Goal: Task Accomplishment & Management: Manage account settings

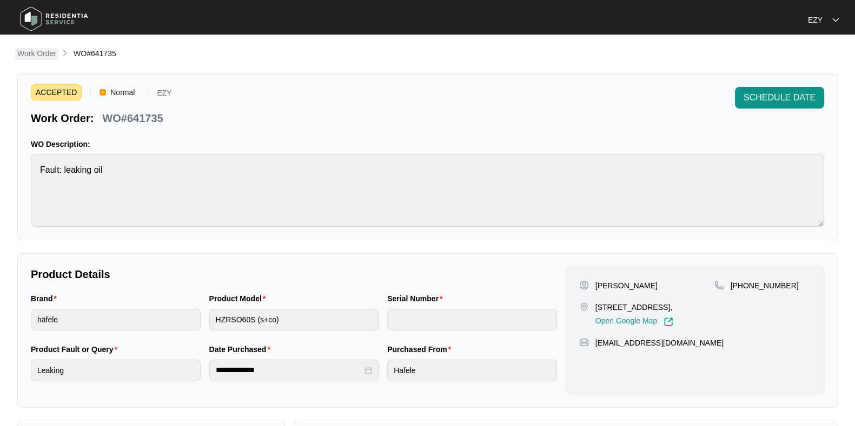
click at [32, 53] on p "Work Order" at bounding box center [36, 53] width 39 height 11
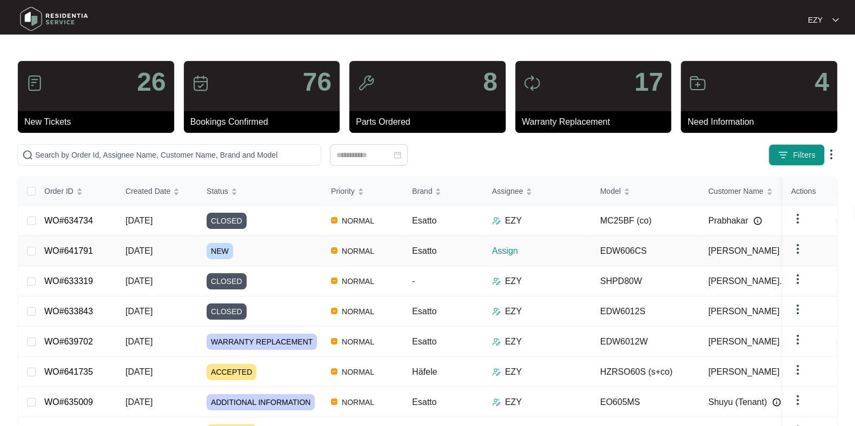
click at [291, 253] on div "NEW" at bounding box center [264, 251] width 116 height 16
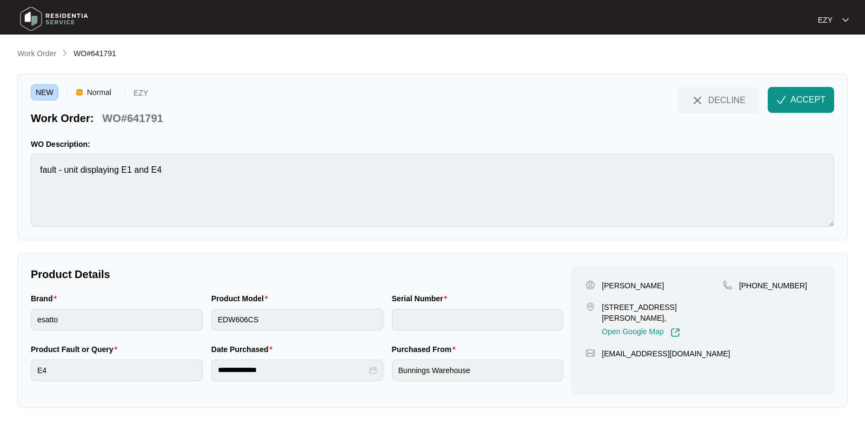
click at [140, 117] on p "WO#641791" at bounding box center [132, 118] width 61 height 15
copy div "WO#641791 DECLINE ACCEPT"
click at [617, 282] on p "[PERSON_NAME]" at bounding box center [633, 286] width 62 height 11
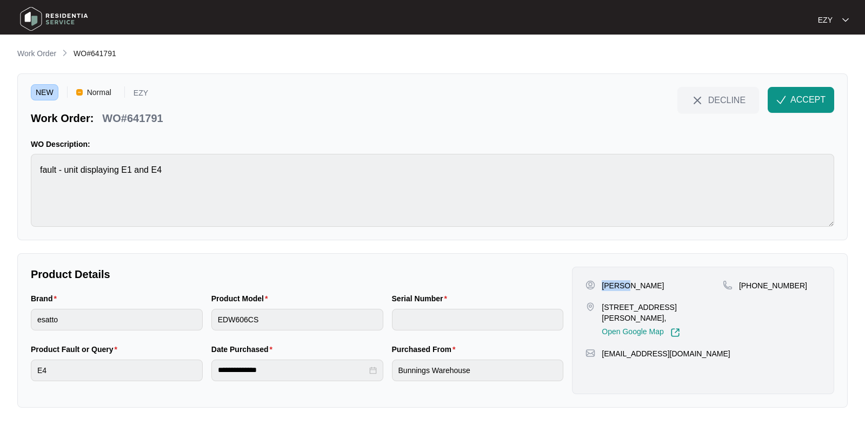
click at [617, 282] on p "[PERSON_NAME]" at bounding box center [633, 286] width 62 height 11
copy p "[PERSON_NAME]"
click at [602, 309] on p "11 Rutherford Road Viewbank, VIC 3084," at bounding box center [662, 313] width 121 height 22
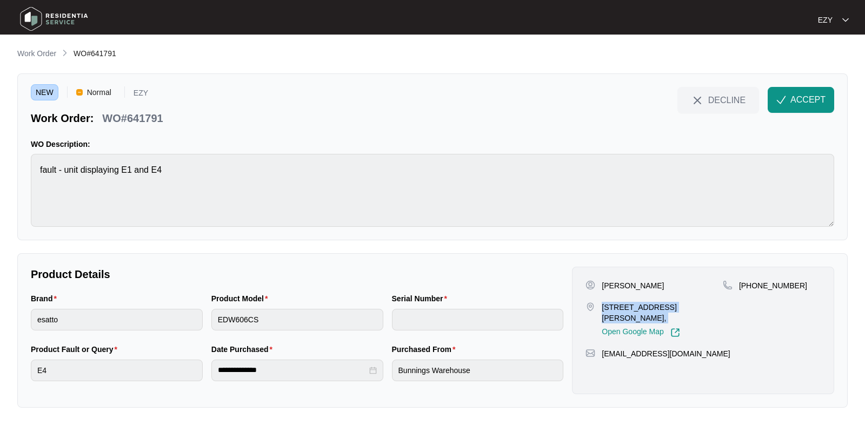
click at [602, 309] on p "11 Rutherford Road Viewbank, VIC 3084," at bounding box center [662, 313] width 121 height 22
copy p "11 Rutherford Road Viewbank, VIC 3084,"
drag, startPoint x: 815, startPoint y: 290, endPoint x: 752, endPoint y: 285, distance: 62.3
click at [752, 285] on div "+61481134666" at bounding box center [772, 286] width 98 height 11
copy p "481134666"
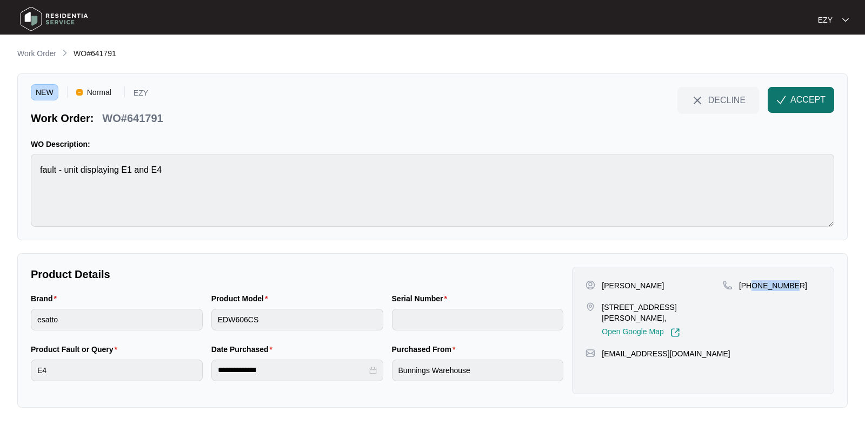
click at [809, 101] on span "ACCEPT" at bounding box center [807, 100] width 35 height 13
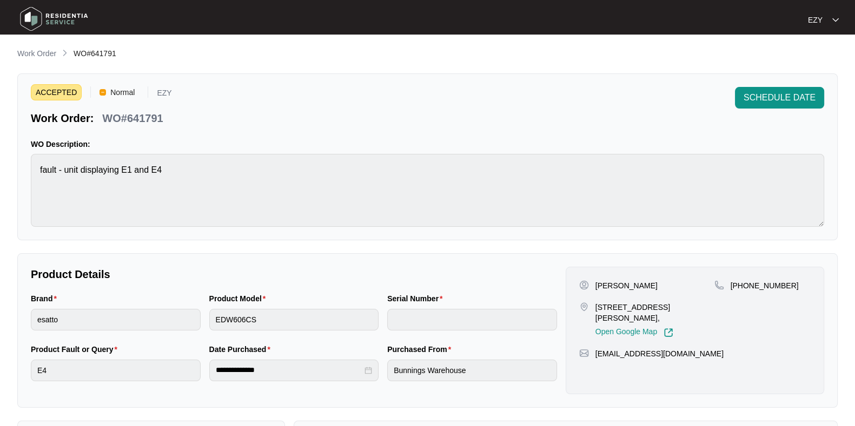
click at [34, 44] on main "**********" at bounding box center [427, 307] width 855 height 615
click at [39, 60] on link "Work Order" at bounding box center [36, 54] width 43 height 12
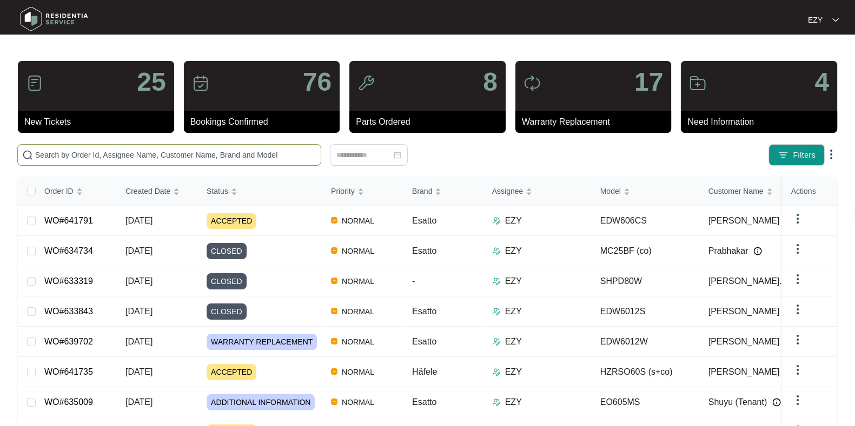
click at [232, 154] on input "text" at bounding box center [175, 155] width 281 height 12
type input "v"
paste input "641619"
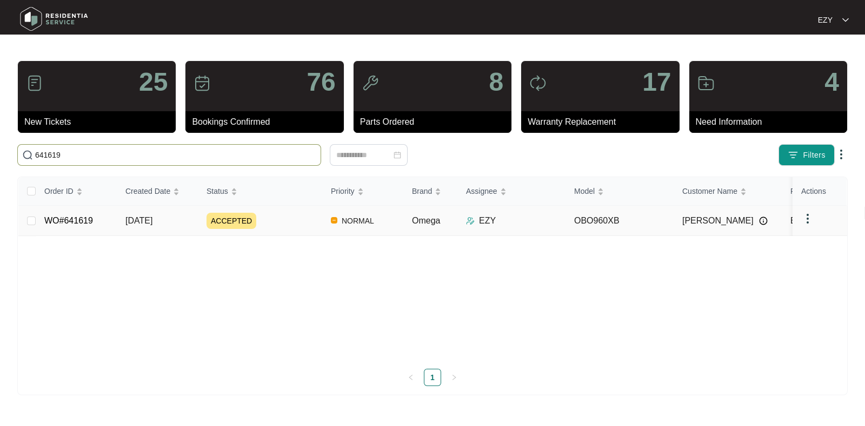
type input "641619"
click at [282, 220] on div "ACCEPTED" at bounding box center [264, 221] width 116 height 16
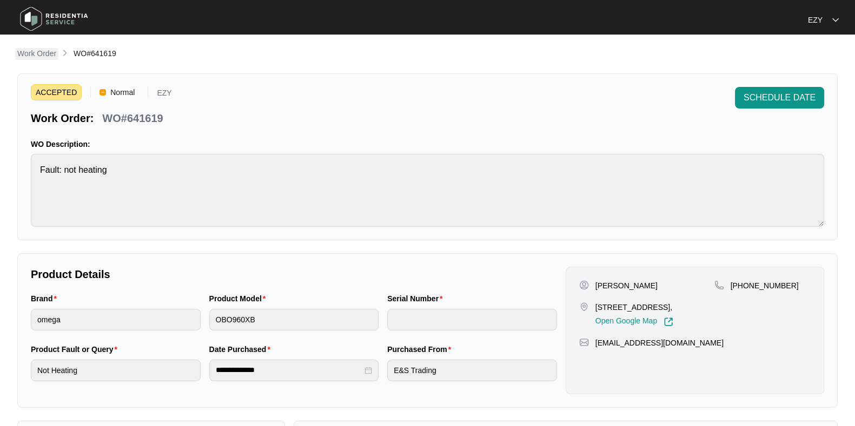
click at [32, 51] on p "Work Order" at bounding box center [36, 53] width 39 height 11
